Goal: Task Accomplishment & Management: Use online tool/utility

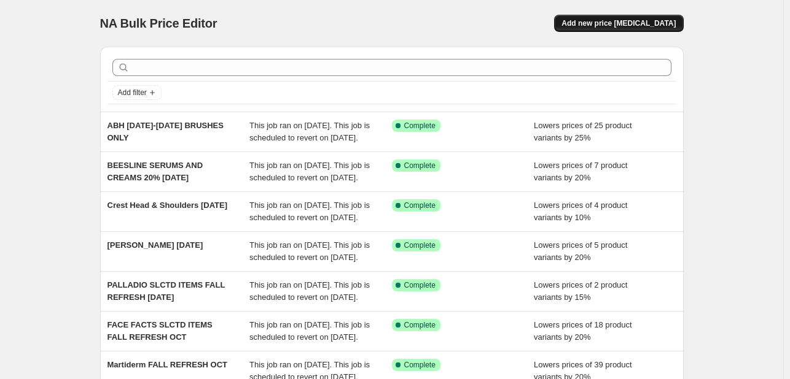
click at [635, 28] on span "Add new price [MEDICAL_DATA]" at bounding box center [618, 23] width 114 height 10
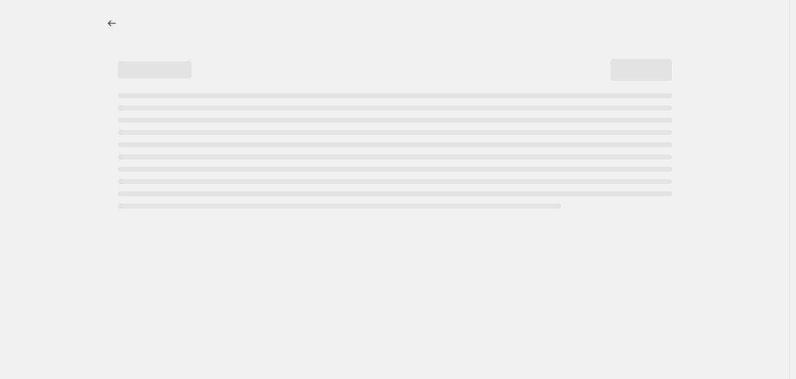
select select "percentage"
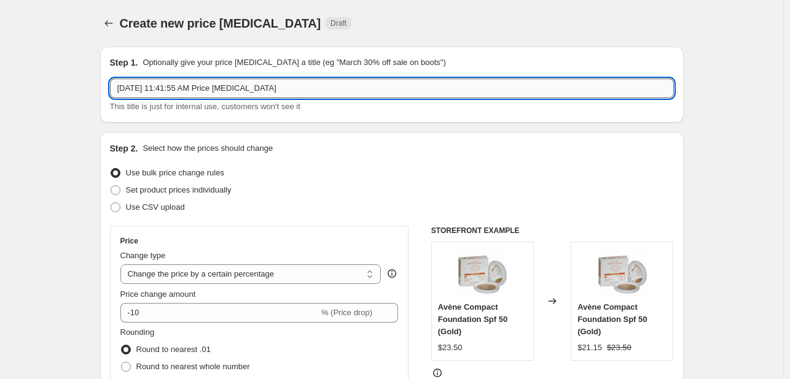
click at [182, 84] on input "[DATE] 11:41:55 AM Price [MEDICAL_DATA]" at bounding box center [392, 89] width 564 height 20
type input "shiseido perfume15 oct"
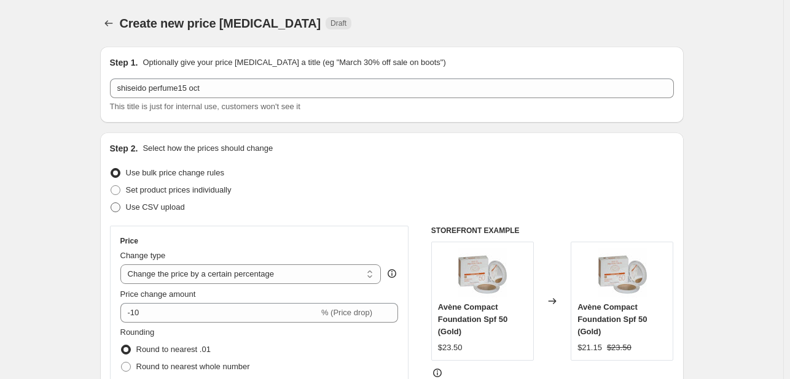
click at [150, 206] on span "Use CSV upload" at bounding box center [155, 207] width 59 height 9
click at [111, 203] on input "Use CSV upload" at bounding box center [111, 203] width 1 height 1
radio input "true"
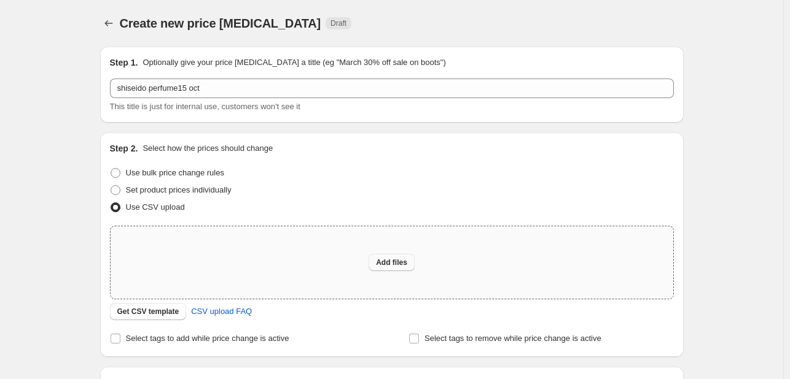
click at [376, 265] on button "Add files" at bounding box center [391, 262] width 46 height 17
type input "C:\fakepath\NA bulk editor template - csv_template_user_49485.csv"
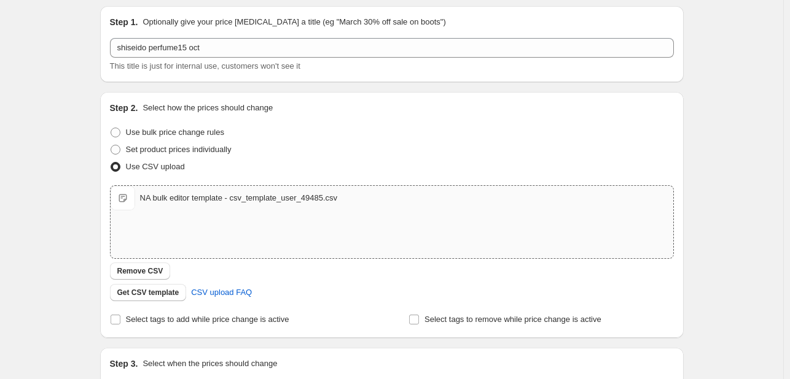
scroll to position [61, 0]
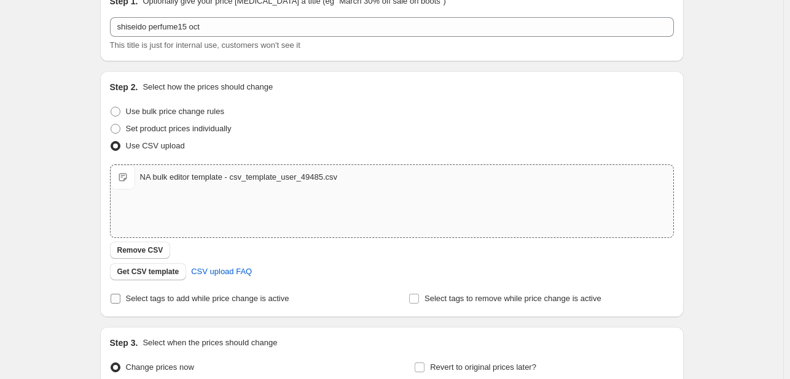
click at [271, 296] on span "Select tags to add while price change is active" at bounding box center [207, 298] width 163 height 9
click at [120, 296] on input "Select tags to add while price change is active" at bounding box center [116, 299] width 10 height 10
checkbox input "true"
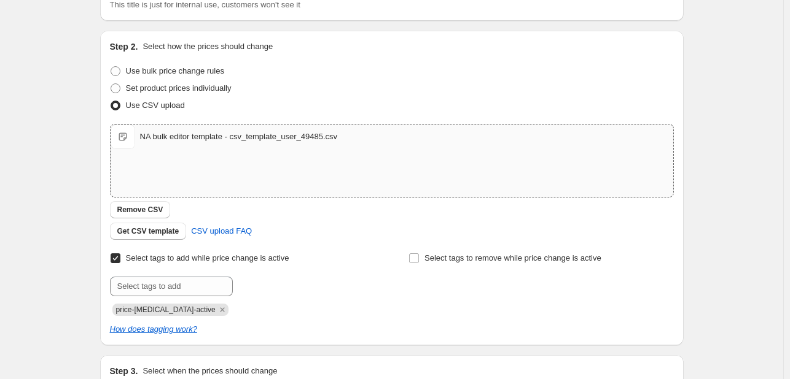
scroll to position [123, 0]
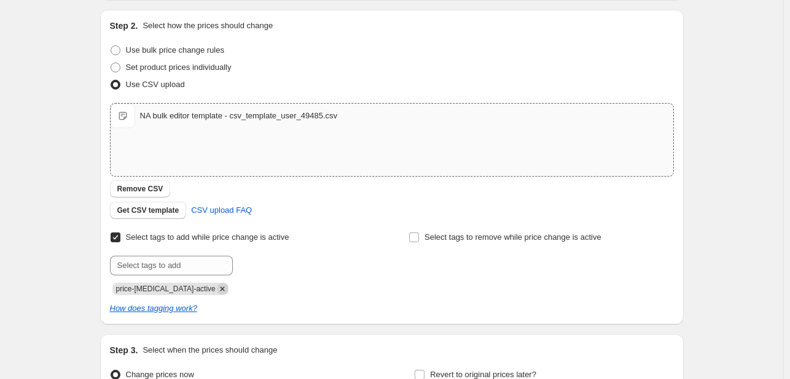
click at [217, 285] on icon "Remove price-change-job-active" at bounding box center [222, 289] width 11 height 11
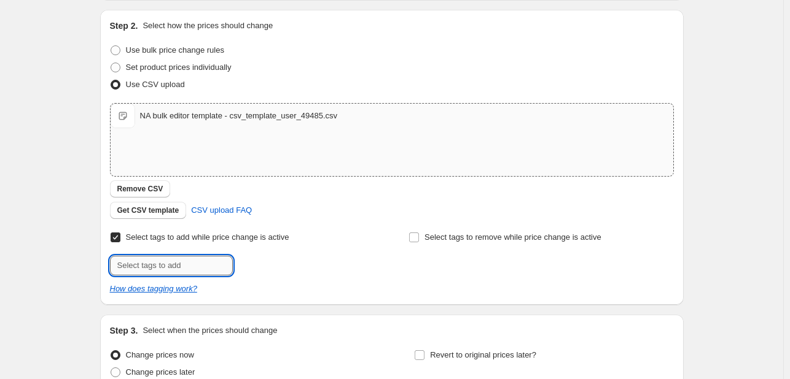
click at [212, 269] on input "text" at bounding box center [171, 266] width 123 height 20
type input "[DATE]"
click at [110, 10] on button "Submit" at bounding box center [127, 16] width 35 height 13
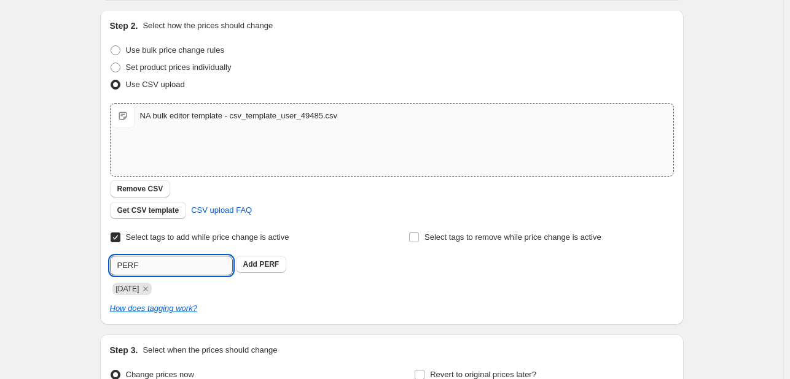
paste input "1025"
type input "PERF1025"
click at [282, 262] on span "PERF1025" at bounding box center [277, 264] width 36 height 9
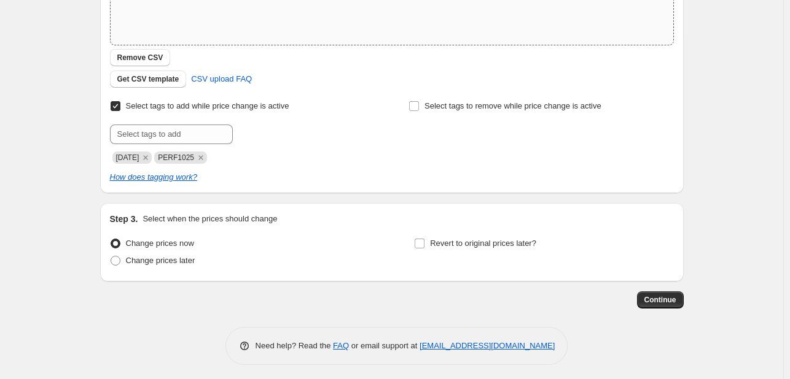
scroll to position [258, 0]
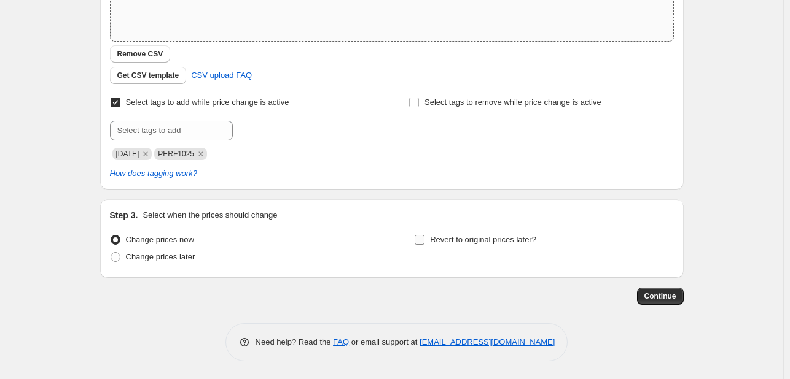
click at [454, 238] on span "Revert to original prices later?" at bounding box center [483, 239] width 106 height 9
click at [424, 238] on input "Revert to original prices later?" at bounding box center [419, 240] width 10 height 10
checkbox input "true"
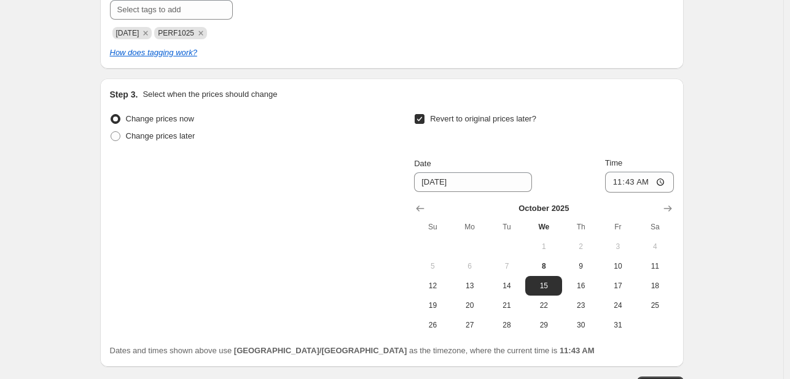
scroll to position [381, 0]
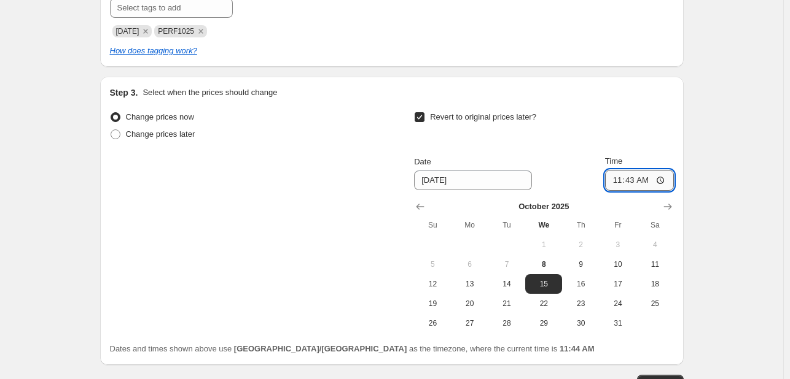
click at [618, 177] on input "11:43" at bounding box center [639, 180] width 69 height 21
click at [645, 180] on input "11:43" at bounding box center [639, 180] width 69 height 21
type input "23:43"
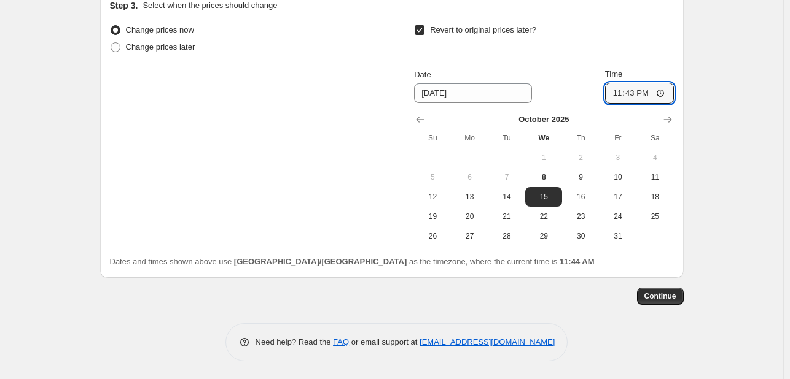
scroll to position [468, 0]
click at [667, 295] on span "Continue" at bounding box center [660, 296] width 32 height 10
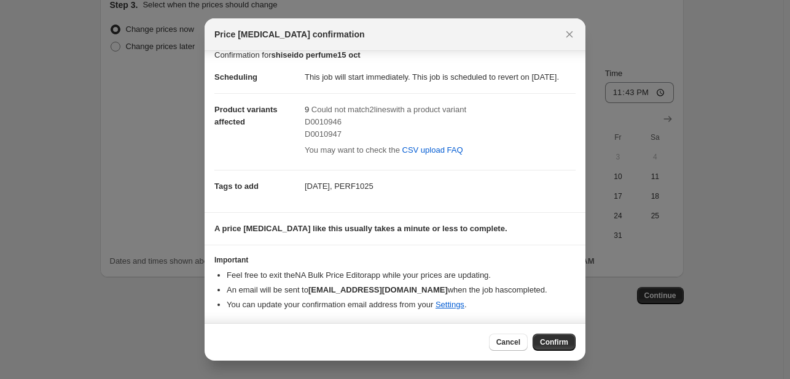
scroll to position [23, 0]
click at [567, 343] on span "Confirm" at bounding box center [554, 343] width 28 height 10
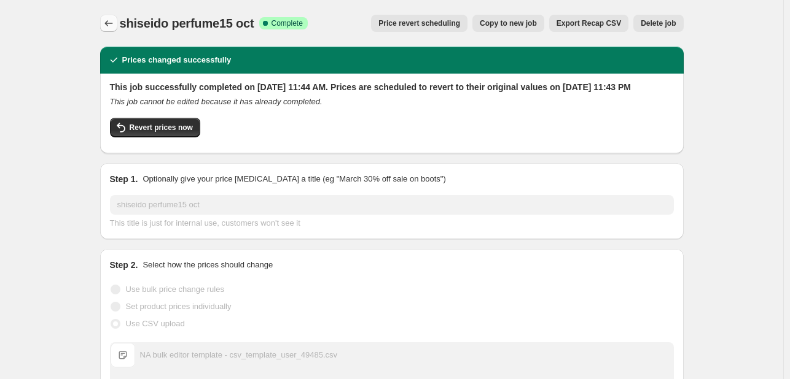
click at [113, 24] on icon "Price change jobs" at bounding box center [109, 23] width 12 height 12
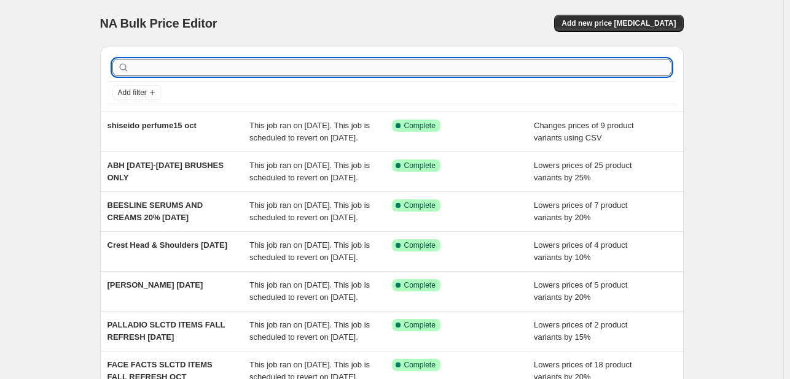
click at [569, 60] on input "text" at bounding box center [401, 67] width 539 height 17
type input "[PERSON_NAME]"
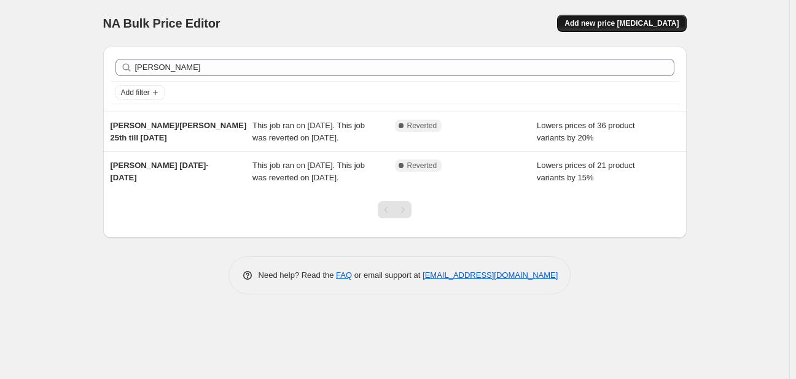
click at [627, 29] on button "Add new price [MEDICAL_DATA]" at bounding box center [621, 23] width 129 height 17
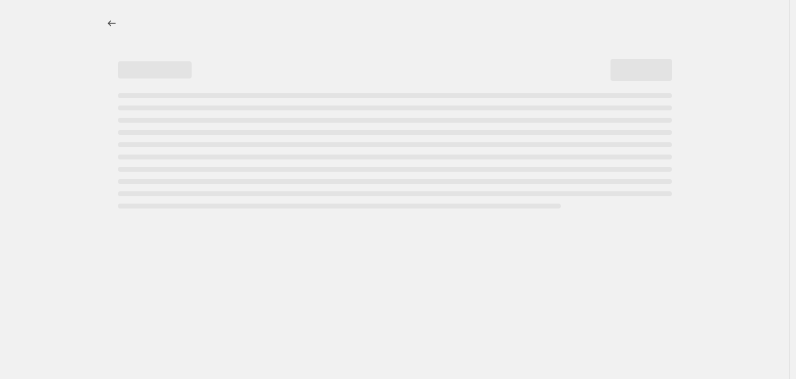
select select "percentage"
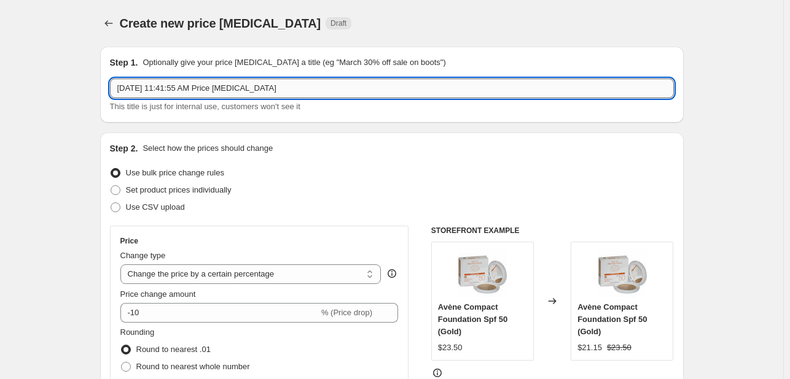
click at [311, 85] on input "[DATE] 11:41:55 AM Price [MEDICAL_DATA]" at bounding box center [392, 89] width 564 height 20
type input "[PERSON_NAME] / [PERSON_NAME] PERFUME15 OCT"
click at [163, 332] on fieldset "Rounding Round to nearest .01 Round to nearest whole number End prices in .99 E…" at bounding box center [185, 369] width 130 height 84
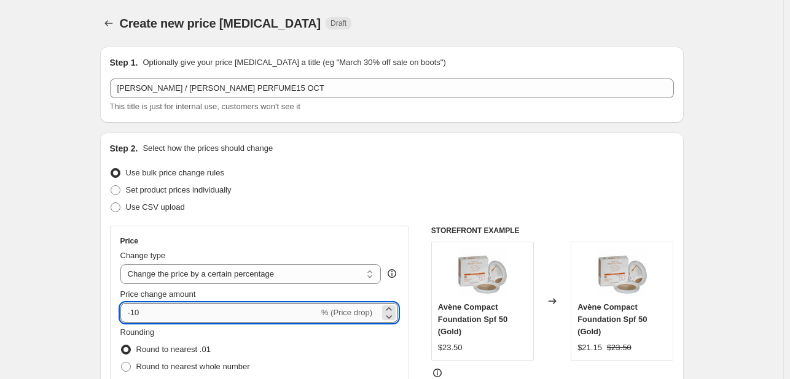
click at [163, 320] on input "-10" at bounding box center [219, 313] width 198 height 20
type input "-15"
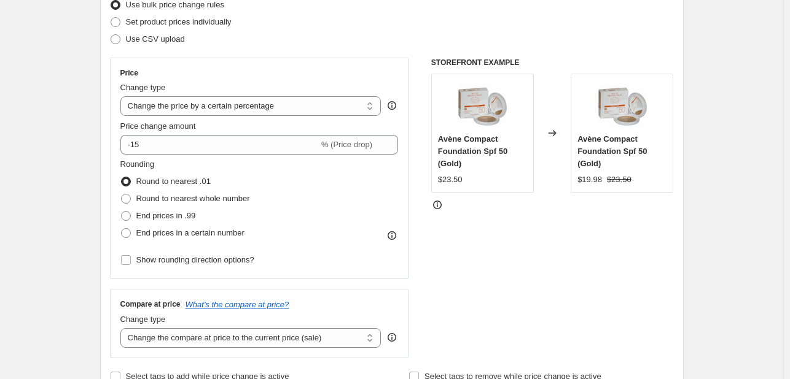
scroll to position [307, 0]
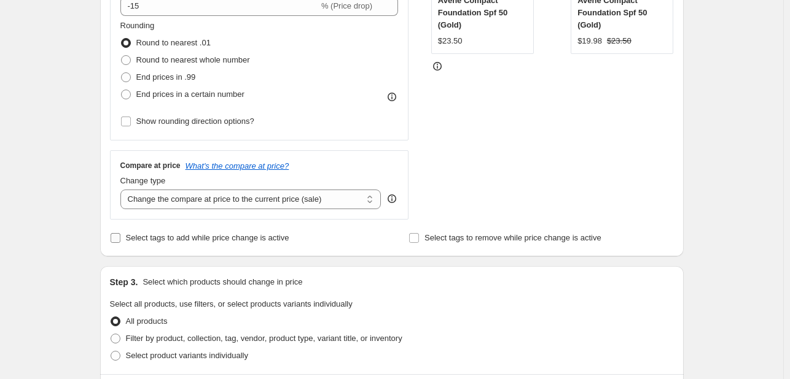
click at [176, 236] on span "Select tags to add while price change is active" at bounding box center [207, 237] width 163 height 9
click at [120, 236] on input "Select tags to add while price change is active" at bounding box center [116, 238] width 10 height 10
checkbox input "true"
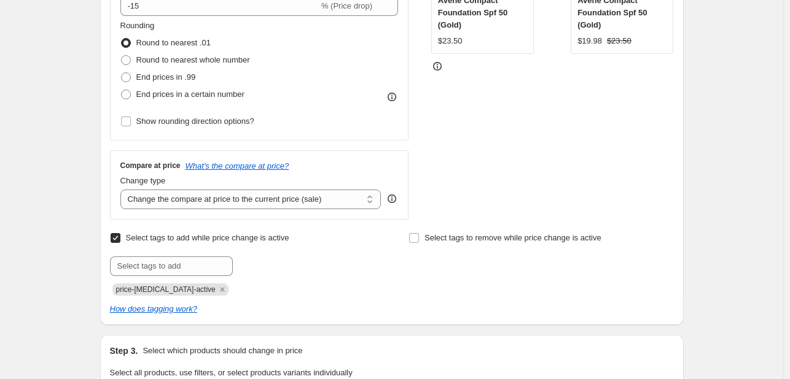
click at [207, 283] on div "price-[MEDICAL_DATA]-active" at bounding box center [242, 288] width 265 height 15
click at [217, 285] on icon "Remove price-change-job-active" at bounding box center [222, 289] width 11 height 11
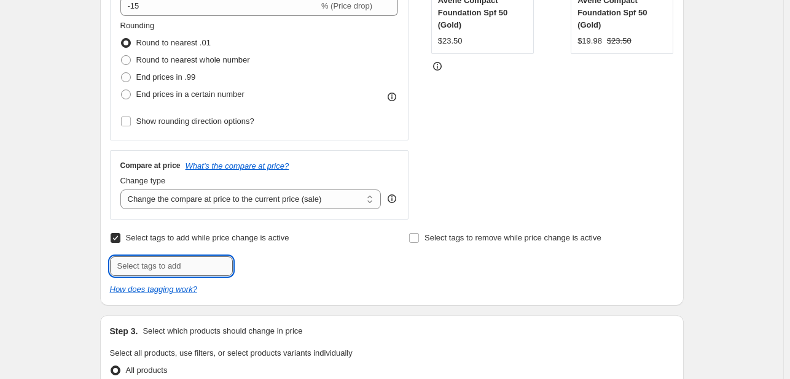
click at [199, 265] on input "text" at bounding box center [171, 267] width 123 height 20
type input "[DATE]"
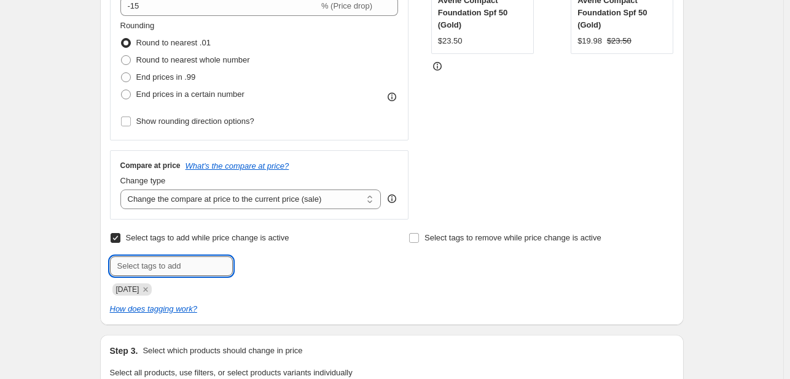
type input "O"
type input "PERF1025"
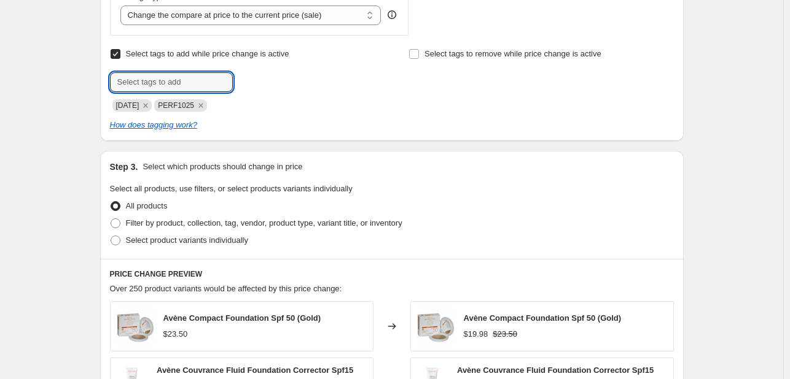
scroll to position [553, 0]
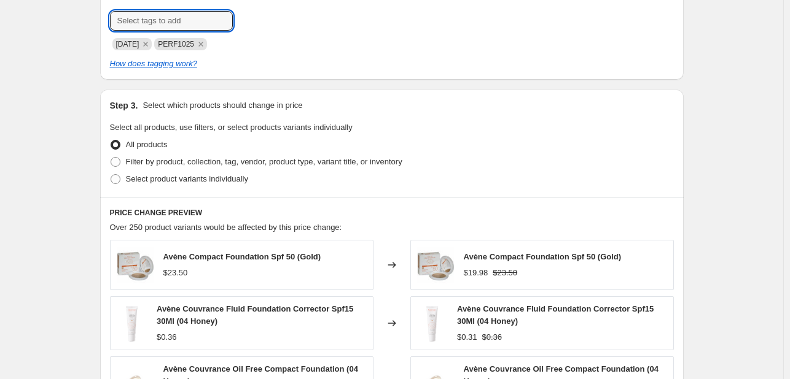
click at [255, 173] on div "Select product variants individually" at bounding box center [392, 179] width 564 height 17
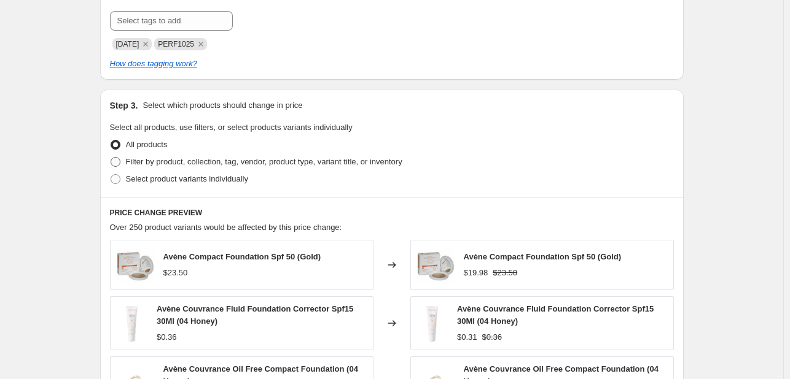
click at [255, 165] on span "Filter by product, collection, tag, vendor, product type, variant title, or inv…" at bounding box center [264, 161] width 276 height 9
click at [111, 158] on input "Filter by product, collection, tag, vendor, product type, variant title, or inv…" at bounding box center [111, 157] width 1 height 1
radio input "true"
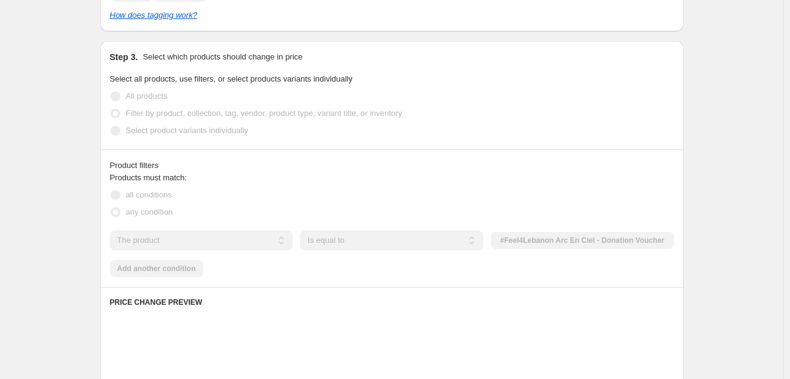
scroll to position [675, 0]
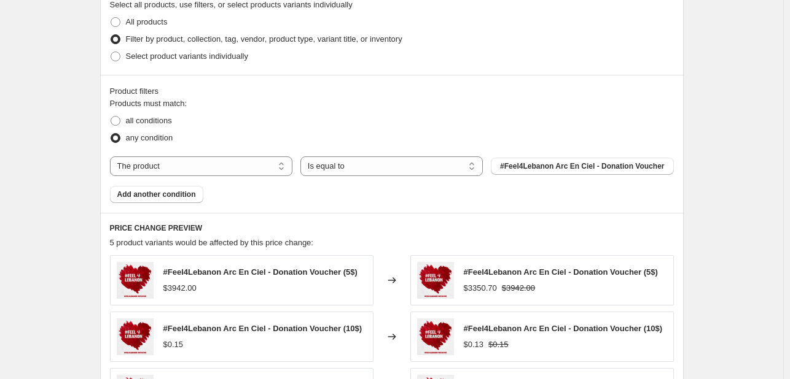
click at [255, 165] on select "The product The product's collection The product's tag The product's vendor The…" at bounding box center [201, 167] width 182 height 20
select select "tag"
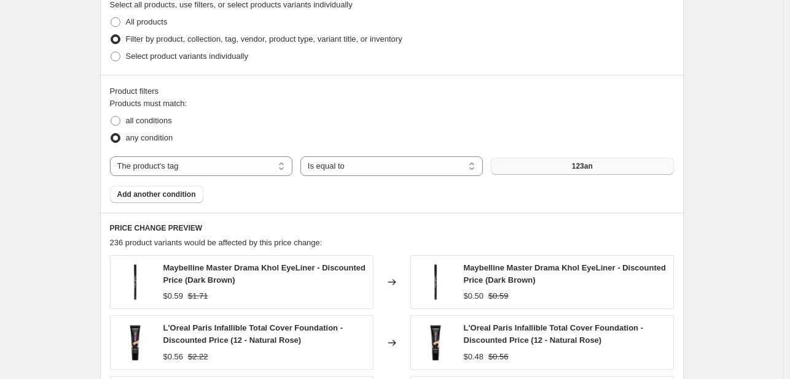
click at [562, 161] on button "123an" at bounding box center [582, 166] width 182 height 17
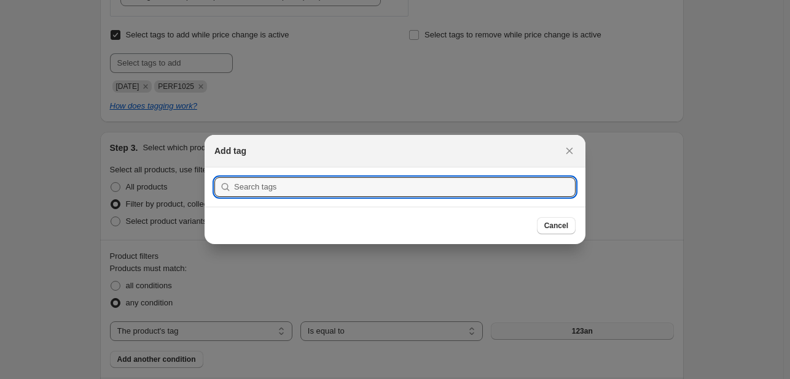
scroll to position [0, 0]
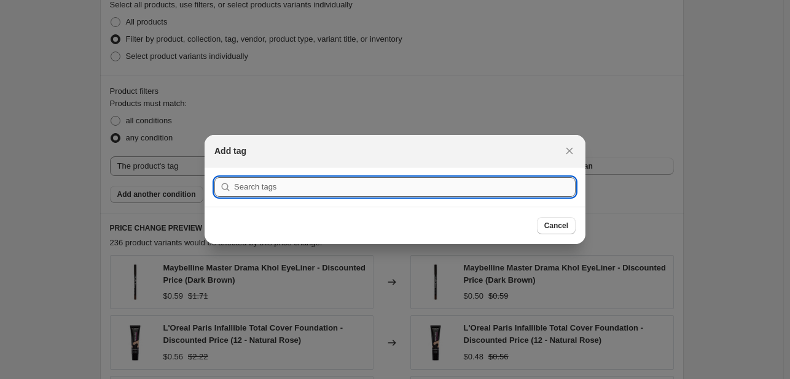
click at [397, 182] on input ":r6a:" at bounding box center [404, 187] width 341 height 20
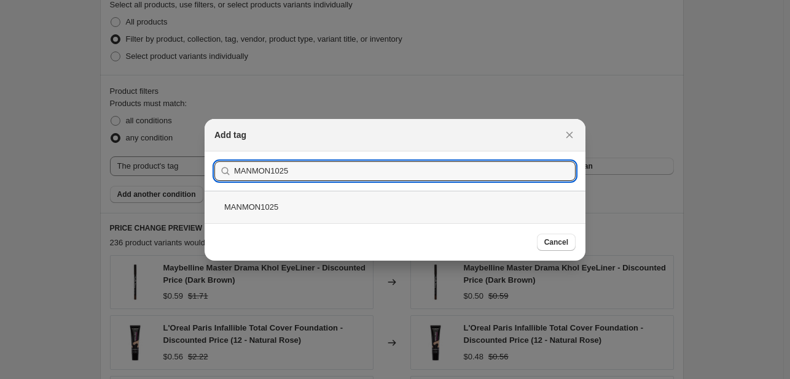
type input "MANMON1025"
click at [446, 197] on div "MANMON1025" at bounding box center [394, 207] width 381 height 33
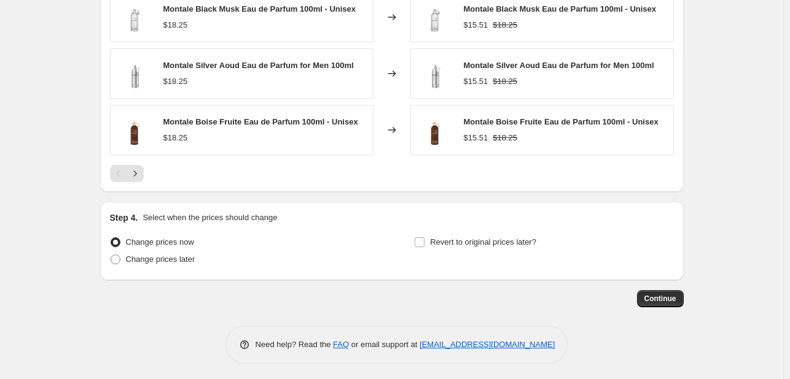
scroll to position [1054, 0]
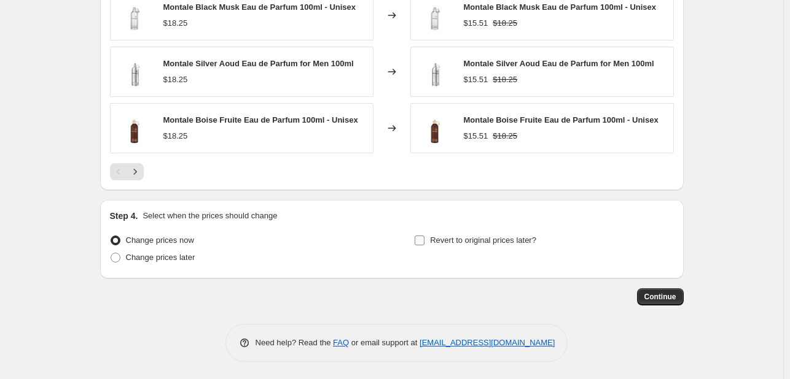
click at [432, 235] on label "Revert to original prices later?" at bounding box center [475, 240] width 122 height 17
click at [424, 236] on input "Revert to original prices later?" at bounding box center [419, 241] width 10 height 10
checkbox input "true"
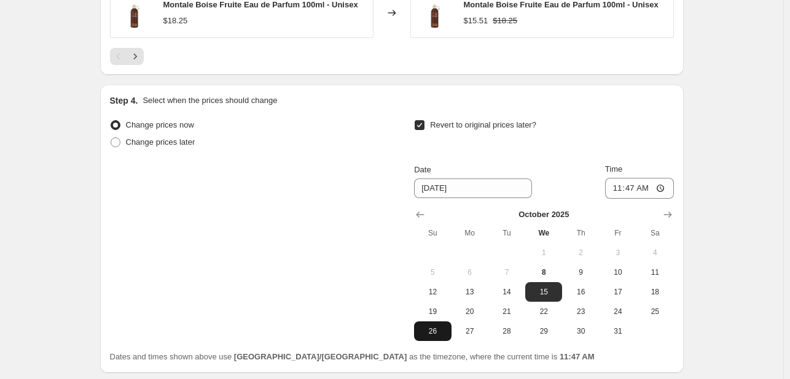
scroll to position [1264, 0]
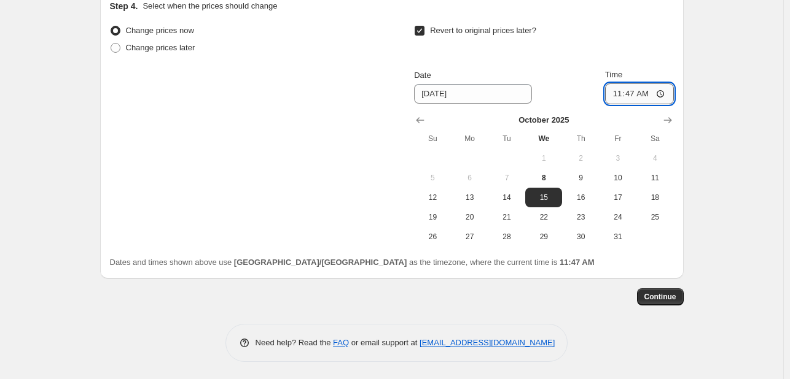
click at [645, 95] on input "11:47" at bounding box center [639, 94] width 69 height 21
type input "23:47"
click at [675, 296] on span "Continue" at bounding box center [660, 297] width 32 height 10
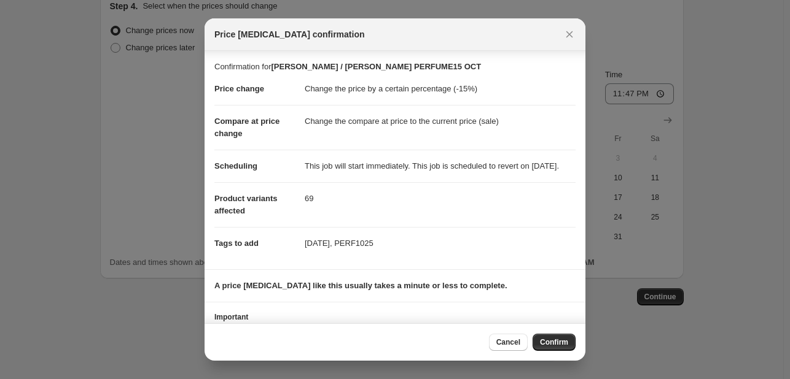
scroll to position [68, 0]
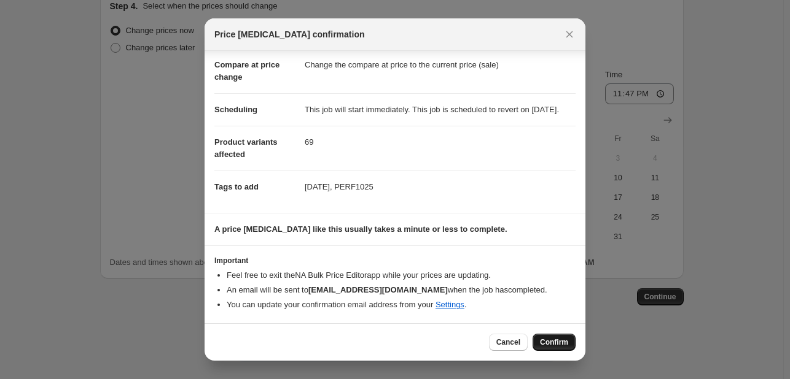
click at [562, 341] on span "Confirm" at bounding box center [554, 343] width 28 height 10
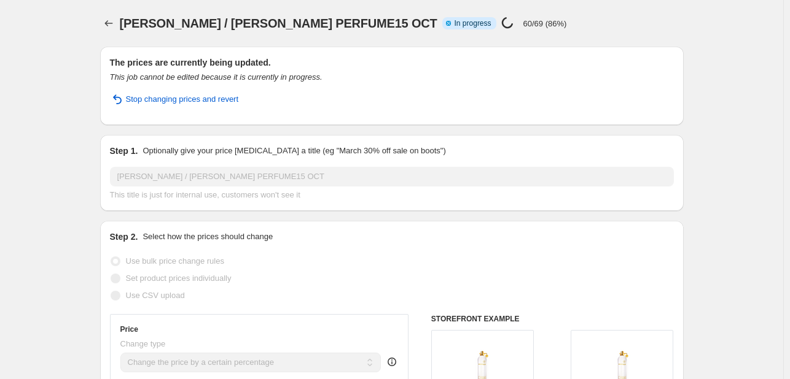
select select "percentage"
select select "tag"
